Goal: Navigation & Orientation: Find specific page/section

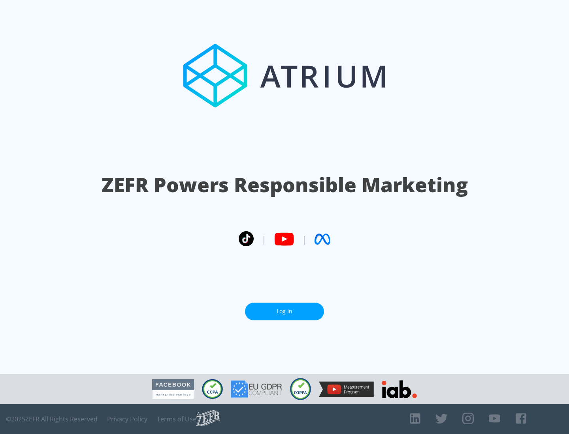
click at [284, 308] on link "Log In" at bounding box center [284, 312] width 79 height 18
